Goal: Obtain resource: Obtain resource

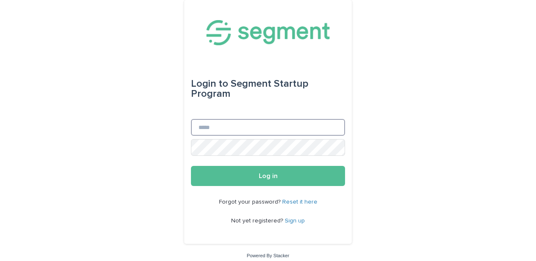
click at [276, 127] on input "Email" at bounding box center [268, 127] width 154 height 17
type input "**********"
click at [268, 176] on button "Log in" at bounding box center [268, 176] width 154 height 20
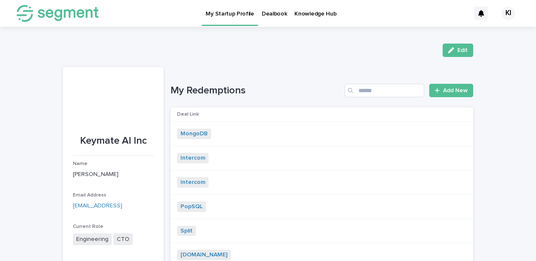
click at [267, 13] on p "Dealbook" at bounding box center [275, 9] width 26 height 18
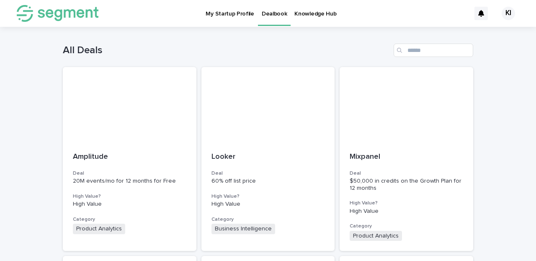
click at [420, 43] on div "All Deals" at bounding box center [268, 47] width 411 height 40
click at [420, 46] on input "Search" at bounding box center [434, 50] width 80 height 13
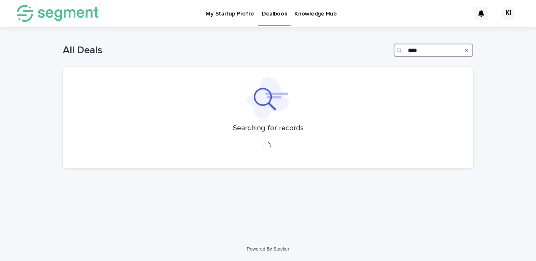
type input "*****"
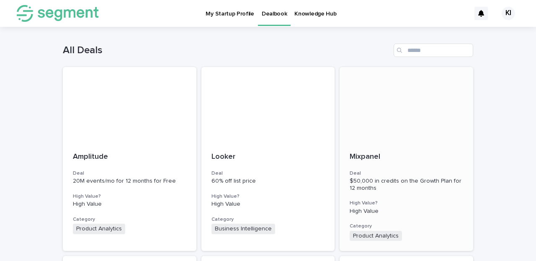
click at [428, 149] on div "Mixpanel Deal $50,000 in credits on the Growth Plan for 12 months High Value? H…" at bounding box center [407, 197] width 134 height 109
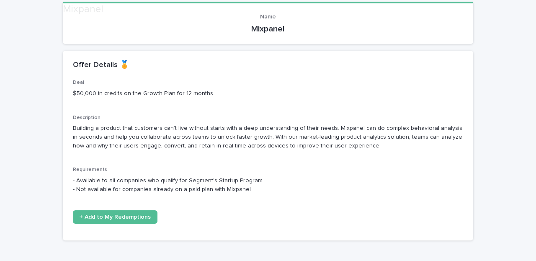
scroll to position [106, 0]
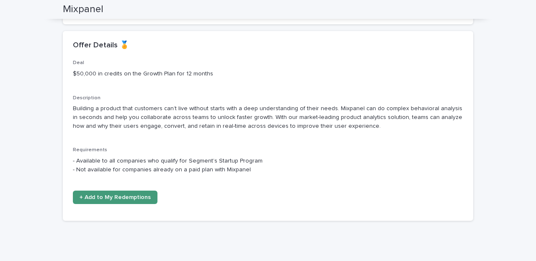
click at [142, 194] on span "+ Add to My Redemptions" at bounding box center [115, 197] width 71 height 6
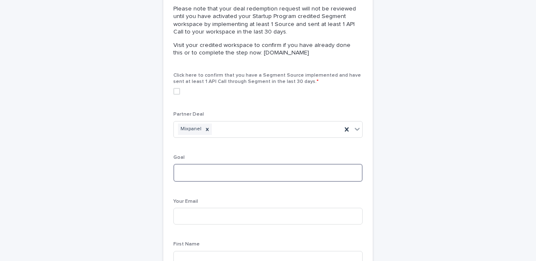
click at [240, 164] on textarea at bounding box center [268, 173] width 189 height 18
click at [178, 90] on span at bounding box center [177, 91] width 7 height 7
click at [210, 174] on textarea at bounding box center [268, 173] width 189 height 18
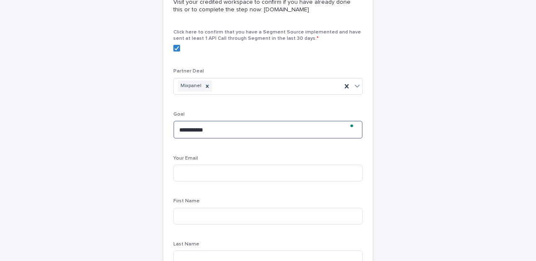
scroll to position [165, 0]
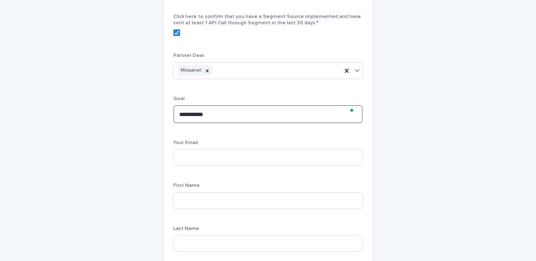
type textarea "**********"
type input "**********"
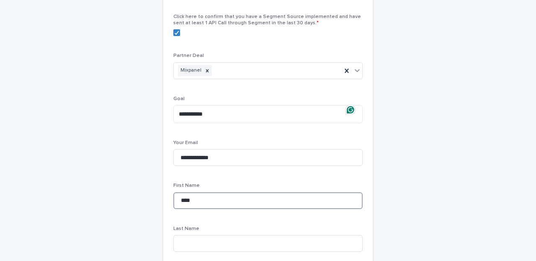
click at [219, 201] on input "****" at bounding box center [268, 200] width 189 height 17
type input "*****"
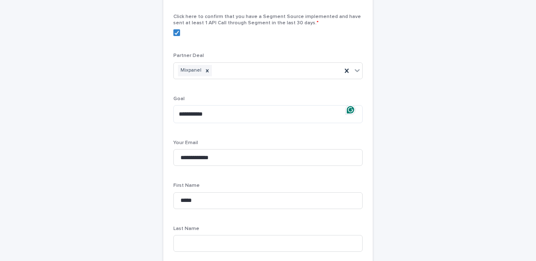
click at [217, 228] on p "Last Name" at bounding box center [268, 229] width 189 height 6
click at [215, 237] on input at bounding box center [268, 243] width 189 height 17
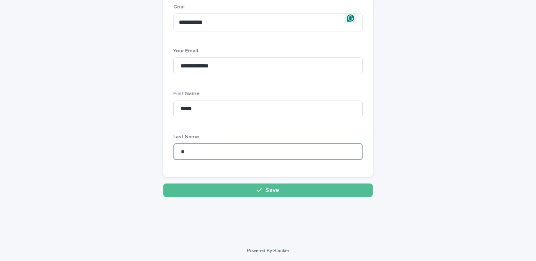
scroll to position [256, 0]
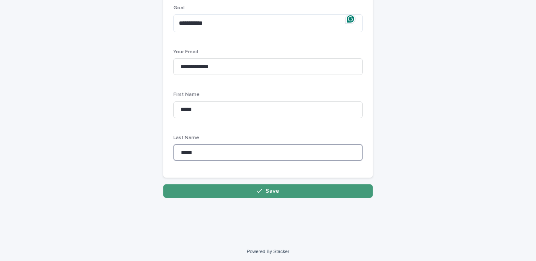
type input "*****"
click at [228, 187] on button "Save" at bounding box center [268, 190] width 210 height 13
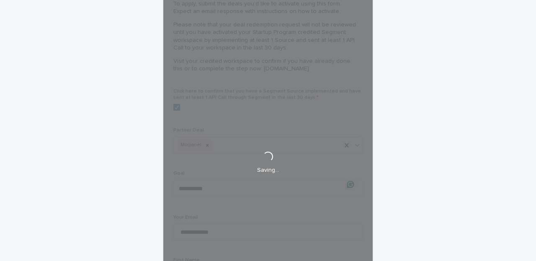
scroll to position [91, 0]
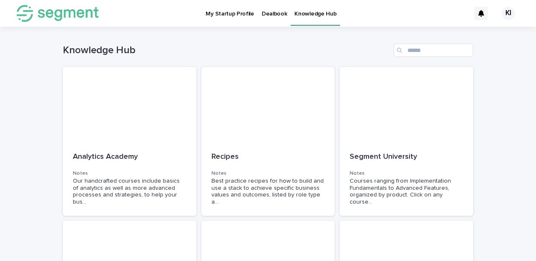
click at [209, 78] on div at bounding box center [269, 104] width 134 height 75
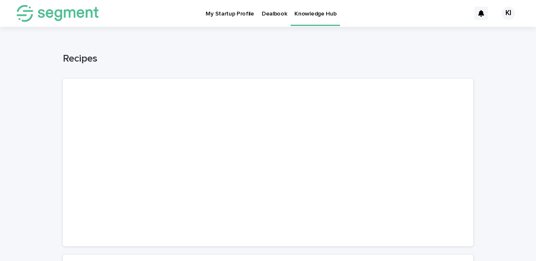
click at [82, 12] on img at bounding box center [58, 13] width 82 height 17
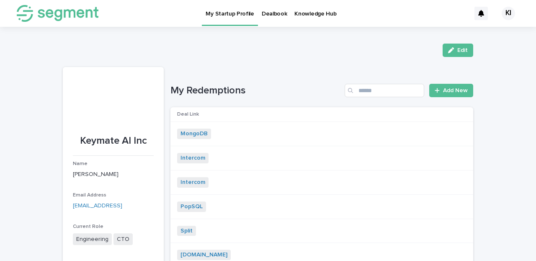
click at [271, 17] on link "Dealbook" at bounding box center [274, 13] width 33 height 26
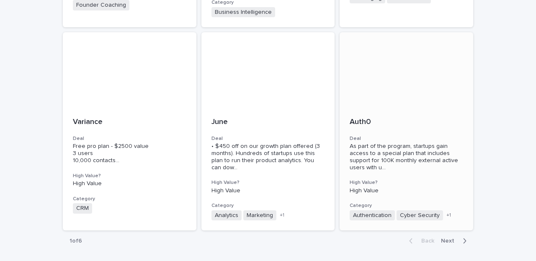
scroll to position [646, 0]
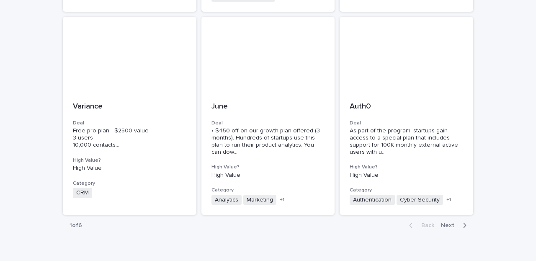
click at [469, 222] on button "Next" at bounding box center [456, 226] width 36 height 8
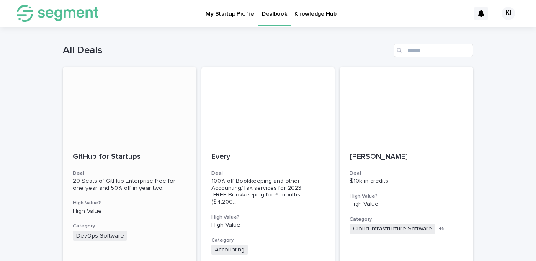
click at [150, 158] on p "GitHub for Startups" at bounding box center [130, 157] width 114 height 9
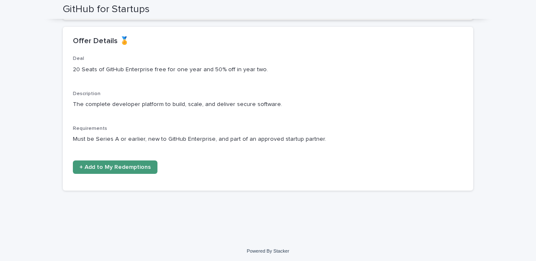
scroll to position [110, 0]
click at [111, 165] on span "+ Add to My Redemptions" at bounding box center [115, 168] width 71 height 6
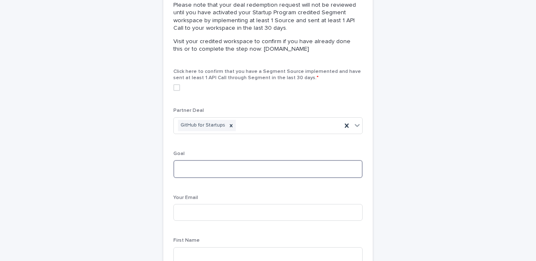
click at [185, 173] on textarea at bounding box center [268, 169] width 189 height 18
click at [177, 84] on span at bounding box center [177, 87] width 7 height 7
click at [196, 162] on textarea at bounding box center [268, 169] width 189 height 18
click at [192, 169] on textarea at bounding box center [268, 169] width 189 height 18
type textarea "*****"
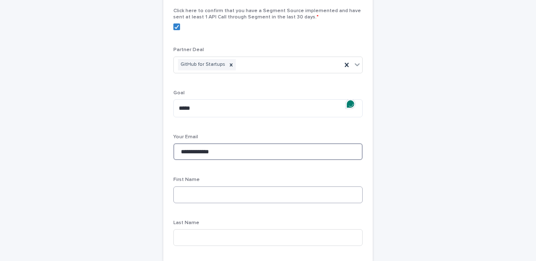
scroll to position [176, 0]
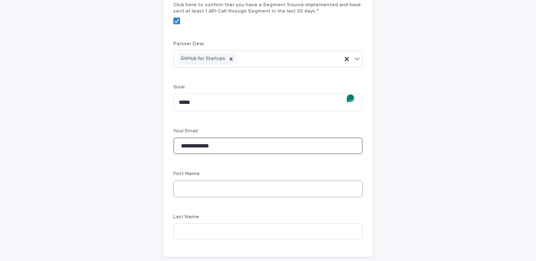
type input "**********"
type input "*****"
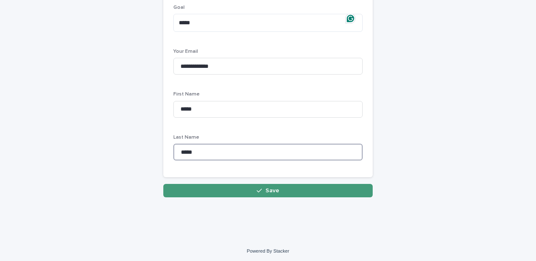
type input "*****"
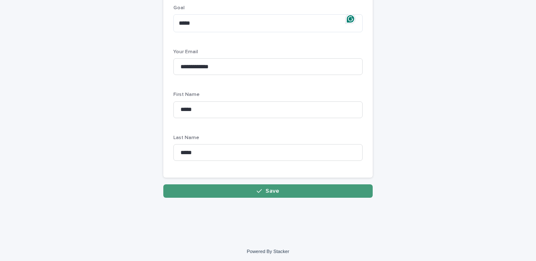
click at [329, 187] on button "Save" at bounding box center [268, 190] width 210 height 13
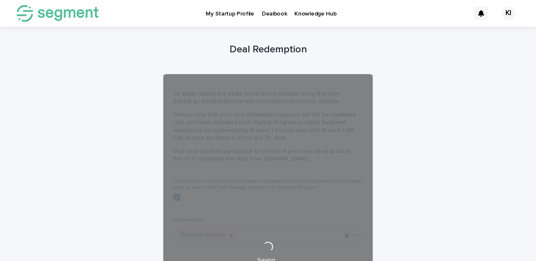
scroll to position [-2, 0]
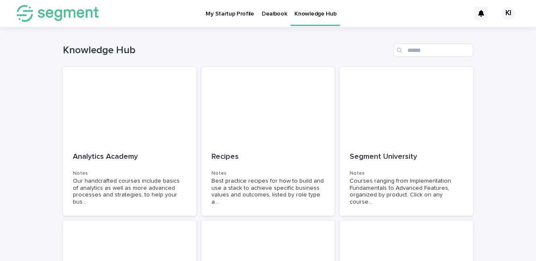
click at [267, 20] on link "Dealbook" at bounding box center [274, 13] width 33 height 26
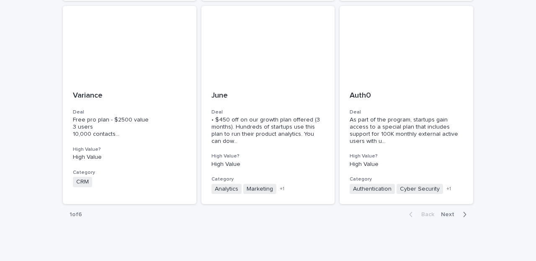
click at [467, 211] on icon "button" at bounding box center [465, 215] width 4 height 8
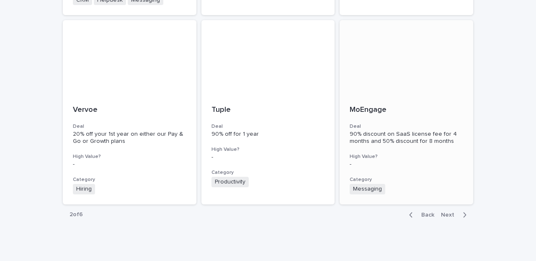
scroll to position [647, 0]
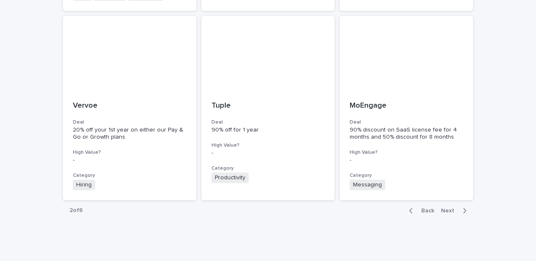
click at [455, 208] on span "Next" at bounding box center [450, 211] width 18 height 6
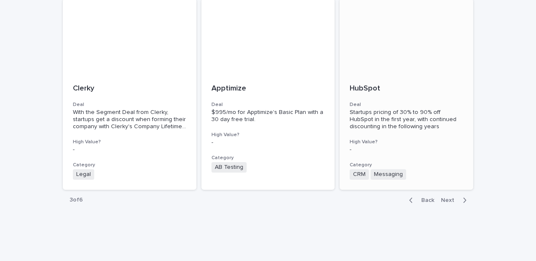
scroll to position [657, 0]
click at [457, 198] on span "Next" at bounding box center [450, 201] width 18 height 6
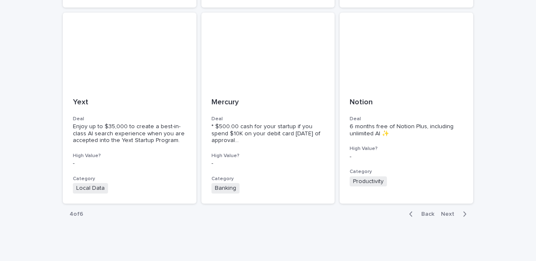
scroll to position [663, 0]
click at [450, 212] on span "Next" at bounding box center [450, 215] width 18 height 6
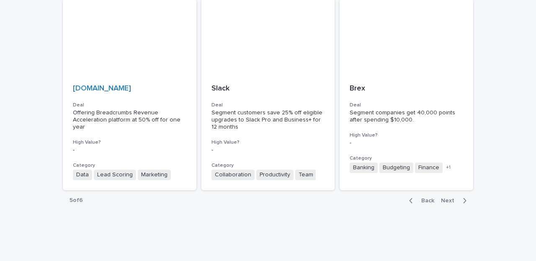
scroll to position [663, 0]
click at [447, 197] on button "Next" at bounding box center [456, 201] width 36 height 8
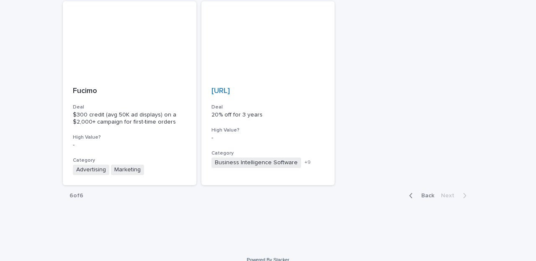
scroll to position [277, 0]
click at [412, 193] on icon "button" at bounding box center [411, 197] width 4 height 8
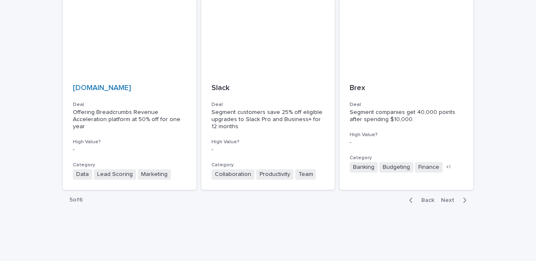
scroll to position [663, 0]
click at [416, 197] on div "button" at bounding box center [412, 201] width 7 height 8
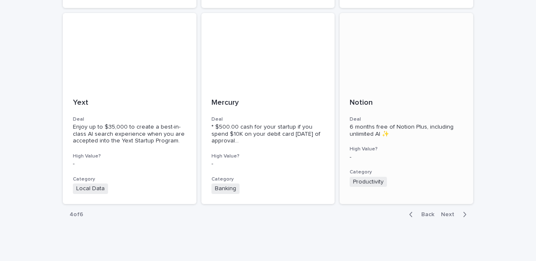
scroll to position [663, 0]
click at [415, 211] on div "button" at bounding box center [412, 215] width 7 height 8
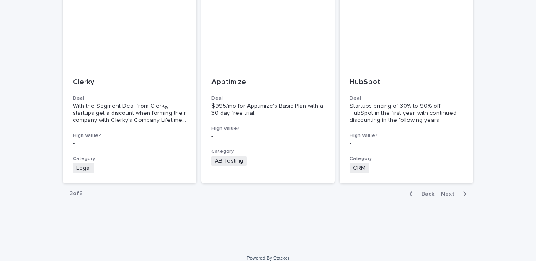
scroll to position [650, 0]
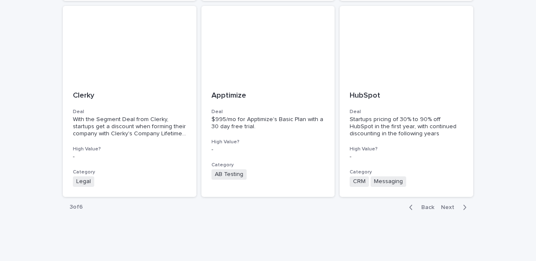
click at [428, 205] on span "Back" at bounding box center [426, 208] width 18 height 6
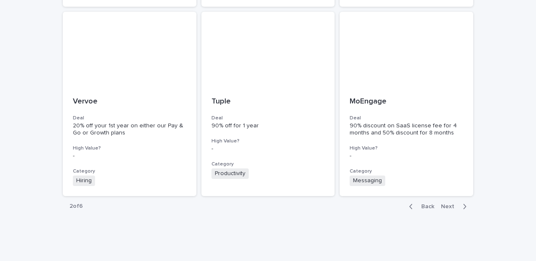
scroll to position [650, 0]
click at [412, 204] on icon "button" at bounding box center [411, 208] width 4 height 8
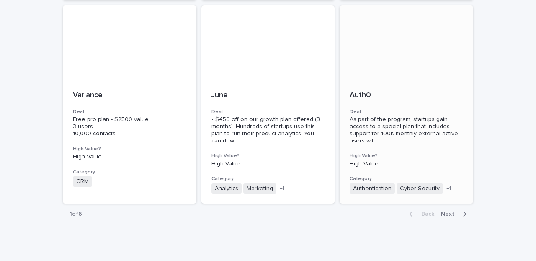
scroll to position [657, 0]
click at [456, 212] on span "Next" at bounding box center [450, 215] width 18 height 6
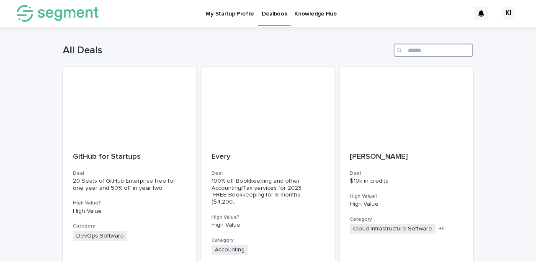
click at [417, 50] on input "Search" at bounding box center [434, 50] width 80 height 13
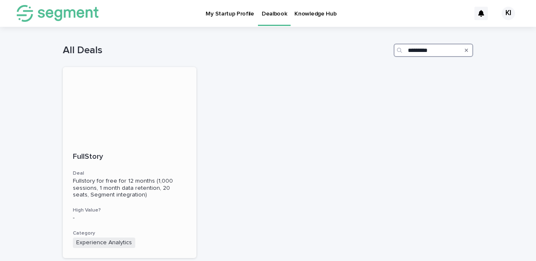
type input "*********"
click at [173, 115] on div at bounding box center [130, 104] width 134 height 75
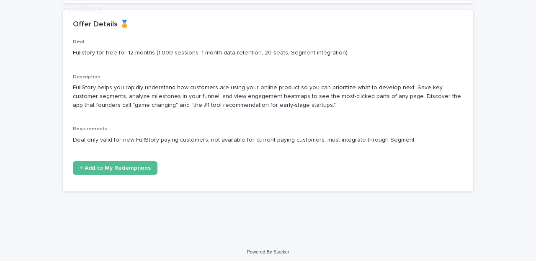
scroll to position [127, 0]
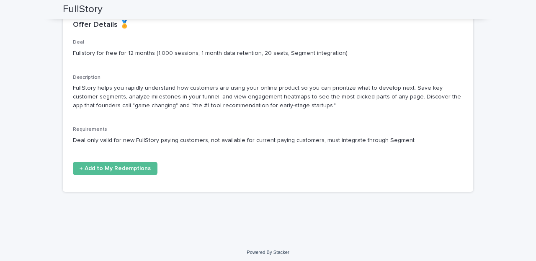
click at [117, 176] on div "+ Add to My Redemptions" at bounding box center [135, 172] width 124 height 20
click at [114, 167] on span "+ Add to My Redemptions" at bounding box center [115, 169] width 71 height 6
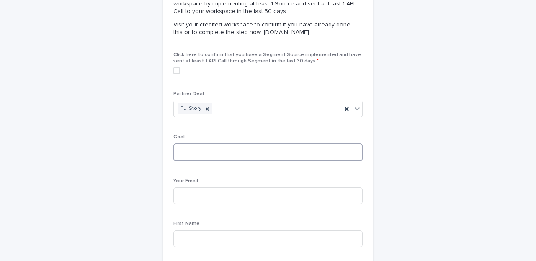
click at [215, 146] on textarea at bounding box center [268, 152] width 189 height 18
type textarea "********"
click at [200, 206] on div "Your Email" at bounding box center [268, 194] width 189 height 33
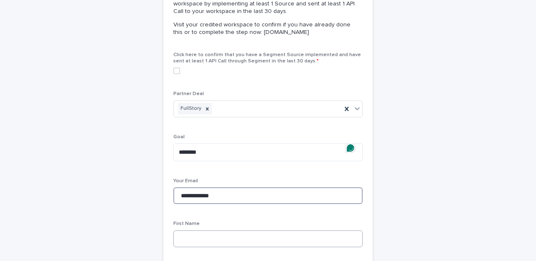
type input "**********"
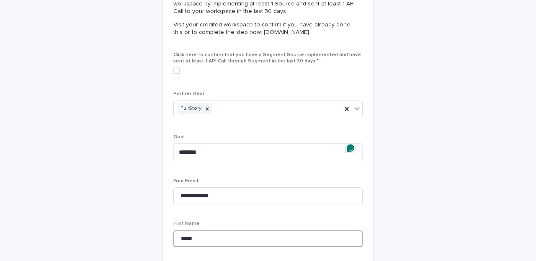
type input "*****"
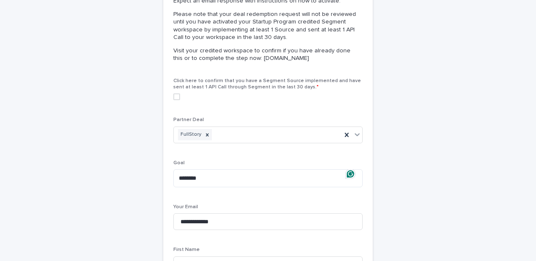
scroll to position [31, 0]
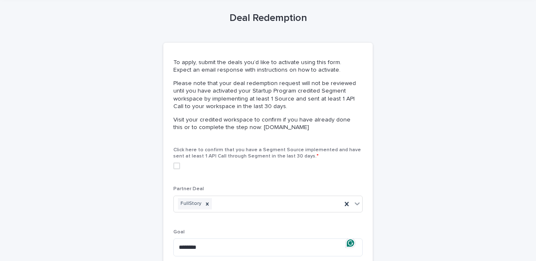
click at [179, 163] on span at bounding box center [177, 166] width 7 height 7
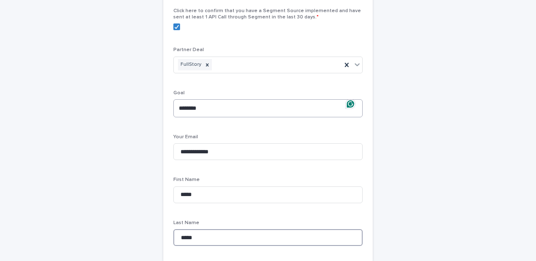
scroll to position [244, 0]
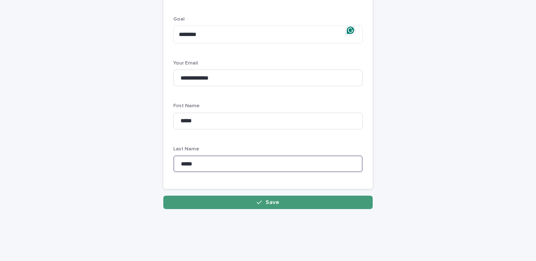
type input "*****"
click at [248, 203] on button "Save" at bounding box center [268, 202] width 210 height 13
